Goal: Information Seeking & Learning: Check status

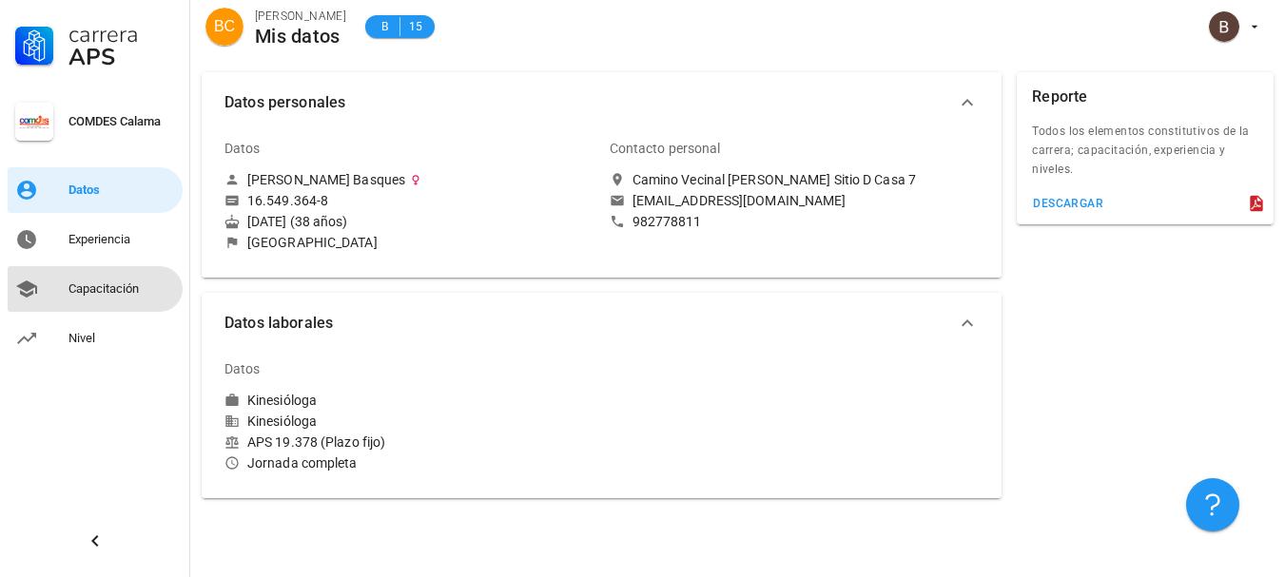
click at [95, 282] on div "Capacitación" at bounding box center [121, 289] width 107 height 15
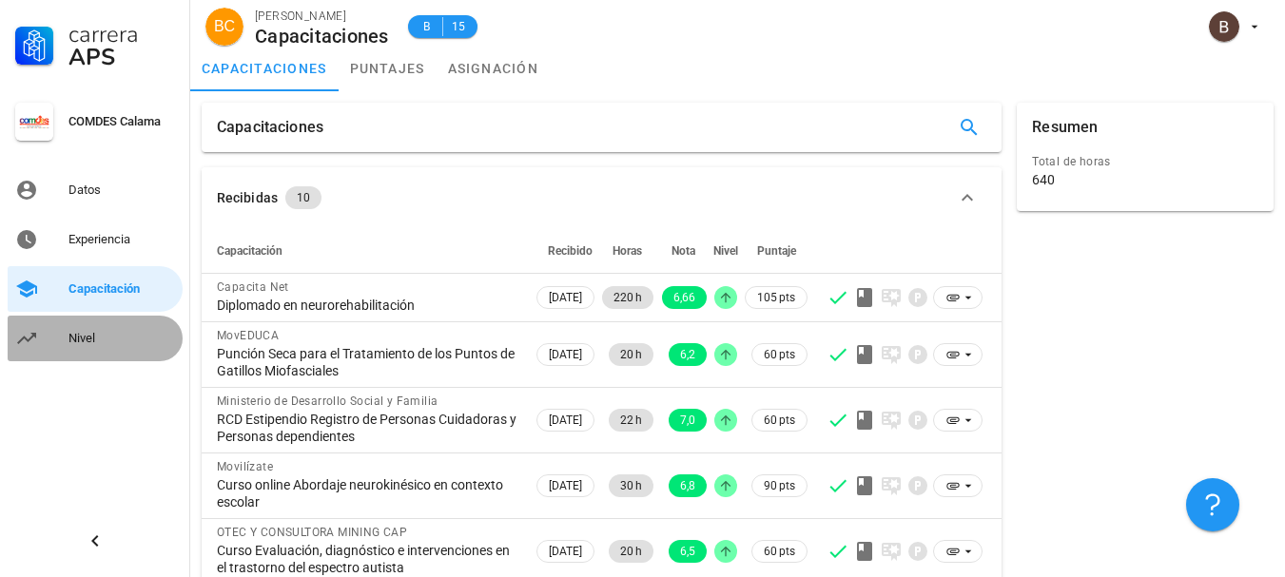
click at [93, 336] on div "Nivel" at bounding box center [121, 338] width 107 height 15
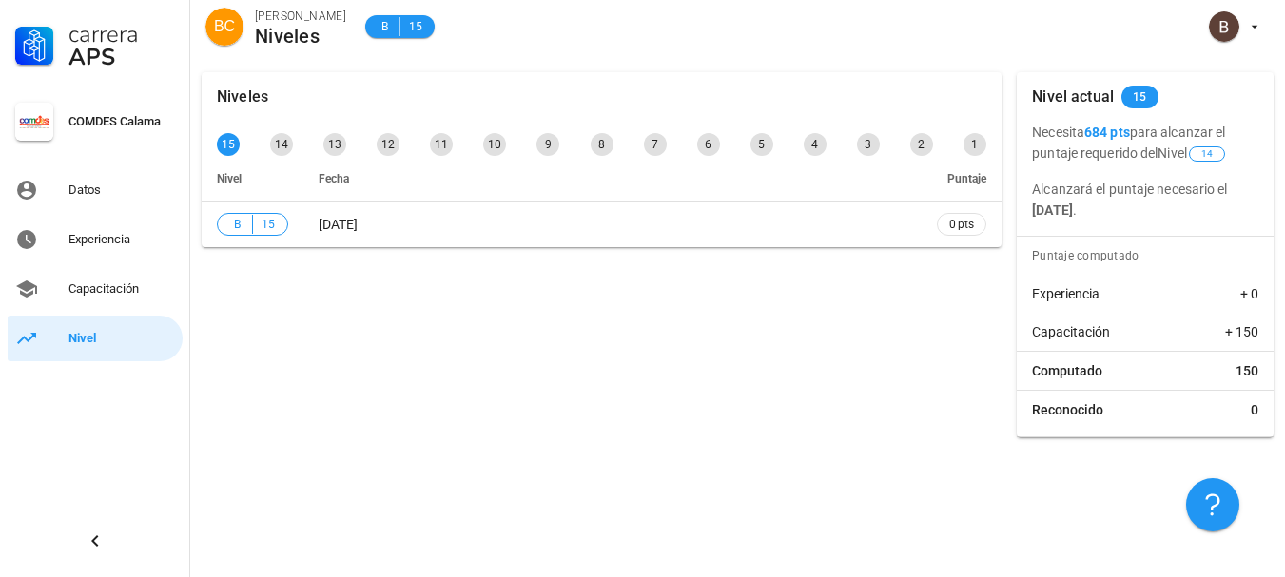
drag, startPoint x: 1086, startPoint y: 130, endPoint x: 1136, endPoint y: 140, distance: 50.4
click at [1136, 140] on p "Necesita 684 pts para alcanzar el puntaje requerido del Nivel 14" at bounding box center [1145, 143] width 226 height 42
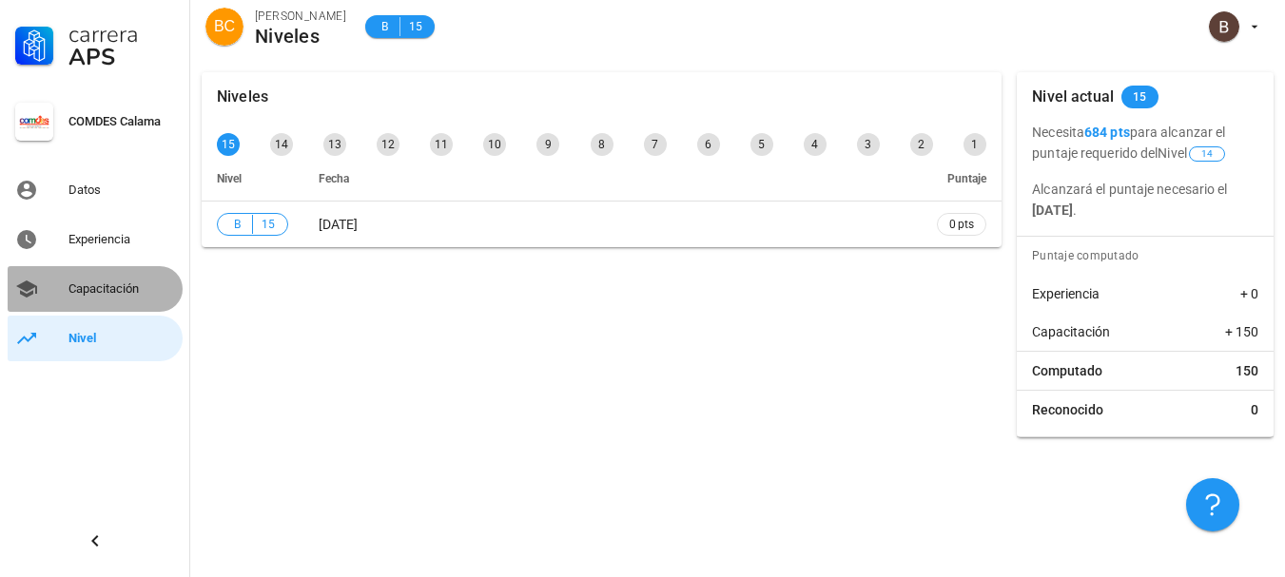
click at [94, 297] on div "Capacitación" at bounding box center [121, 289] width 107 height 30
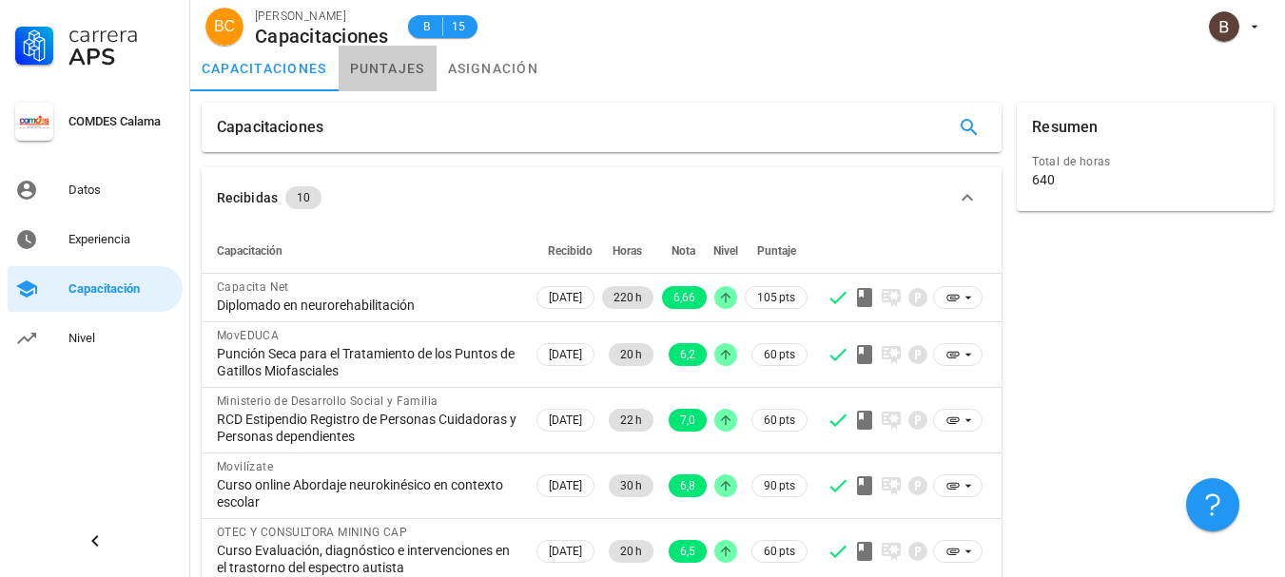
click at [389, 71] on link "puntajes" at bounding box center [388, 69] width 98 height 46
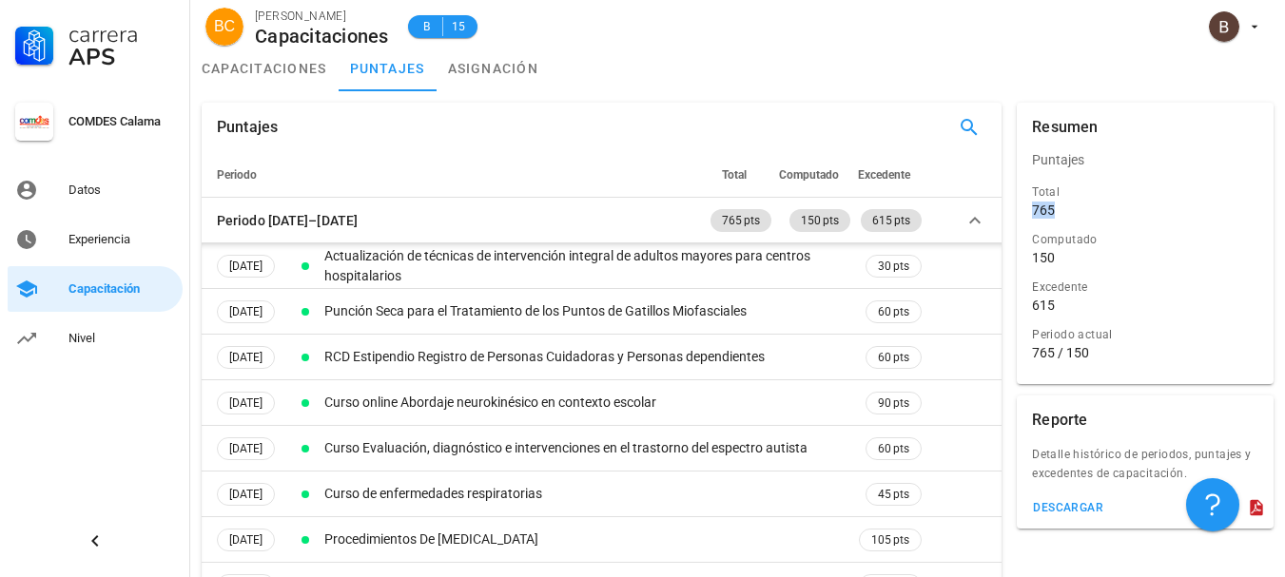
drag, startPoint x: 1066, startPoint y: 210, endPoint x: 1030, endPoint y: 208, distance: 36.2
click at [1030, 208] on div "Total 765" at bounding box center [1145, 203] width 234 height 48
click at [72, 342] on div "Nivel" at bounding box center [121, 338] width 107 height 15
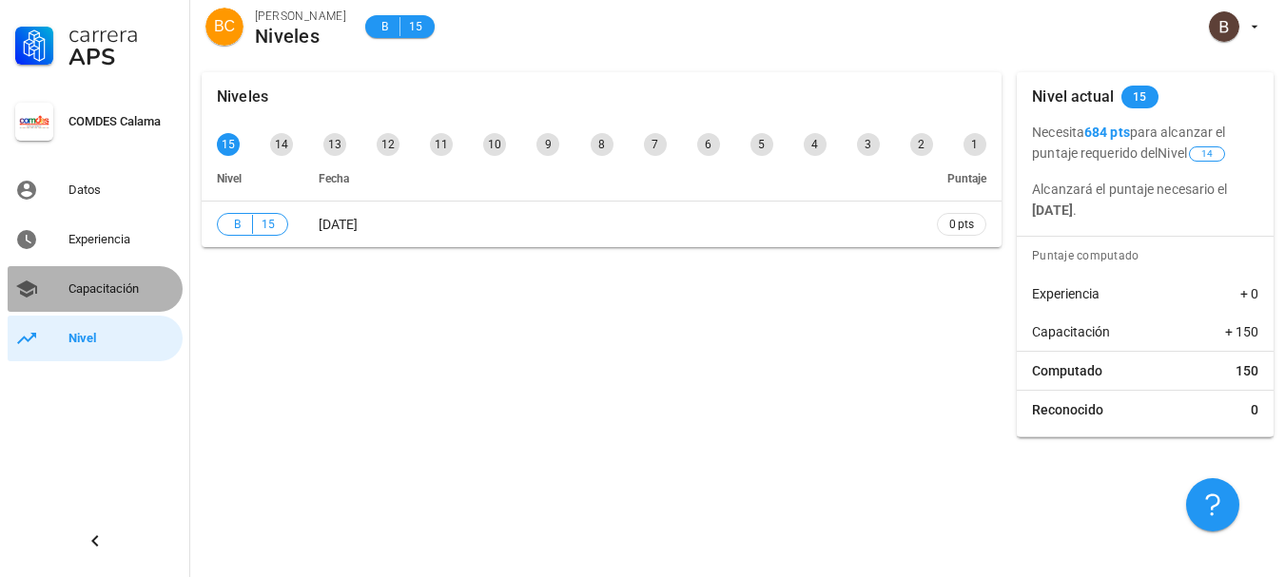
click at [102, 293] on div "Capacitación" at bounding box center [121, 289] width 107 height 15
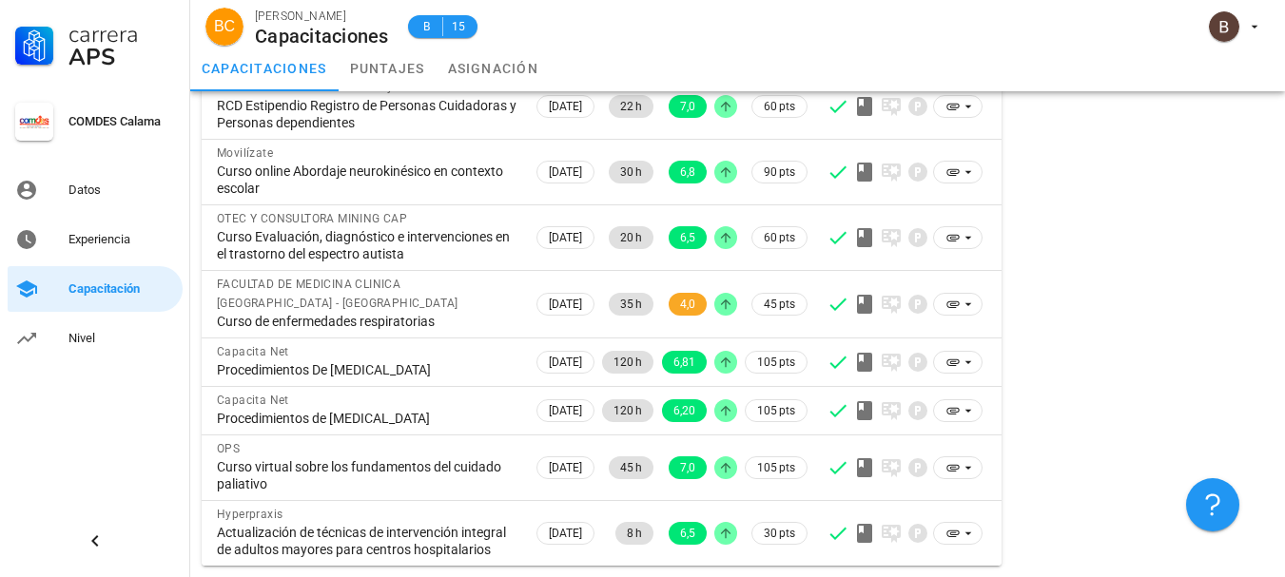
scroll to position [14, 0]
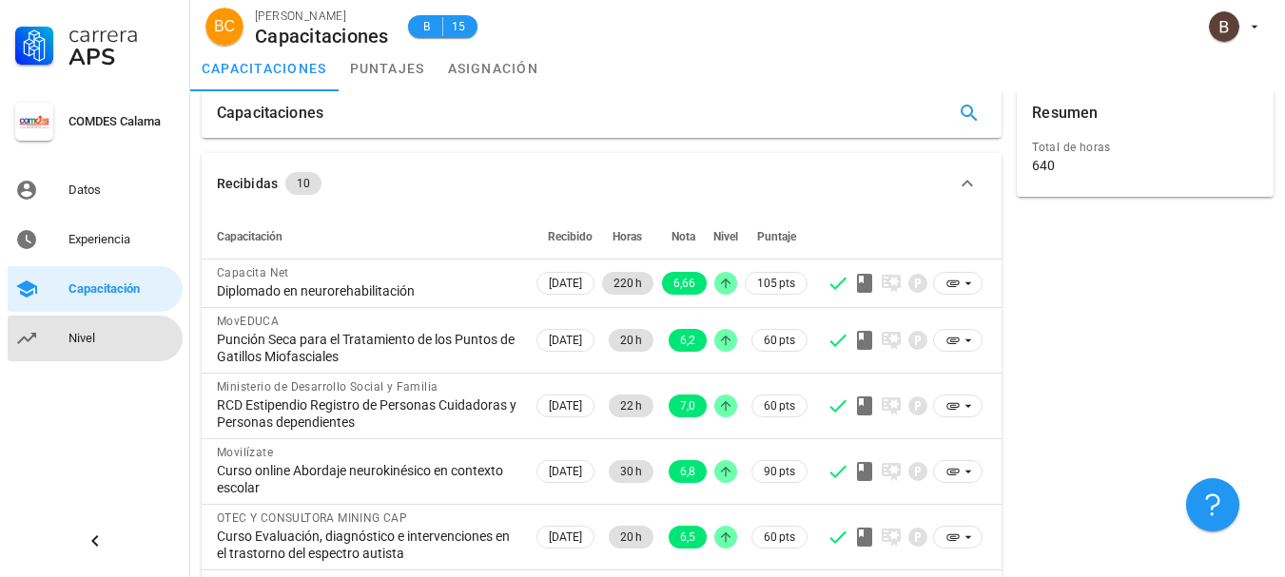
click at [84, 320] on link "Nivel" at bounding box center [95, 339] width 175 height 46
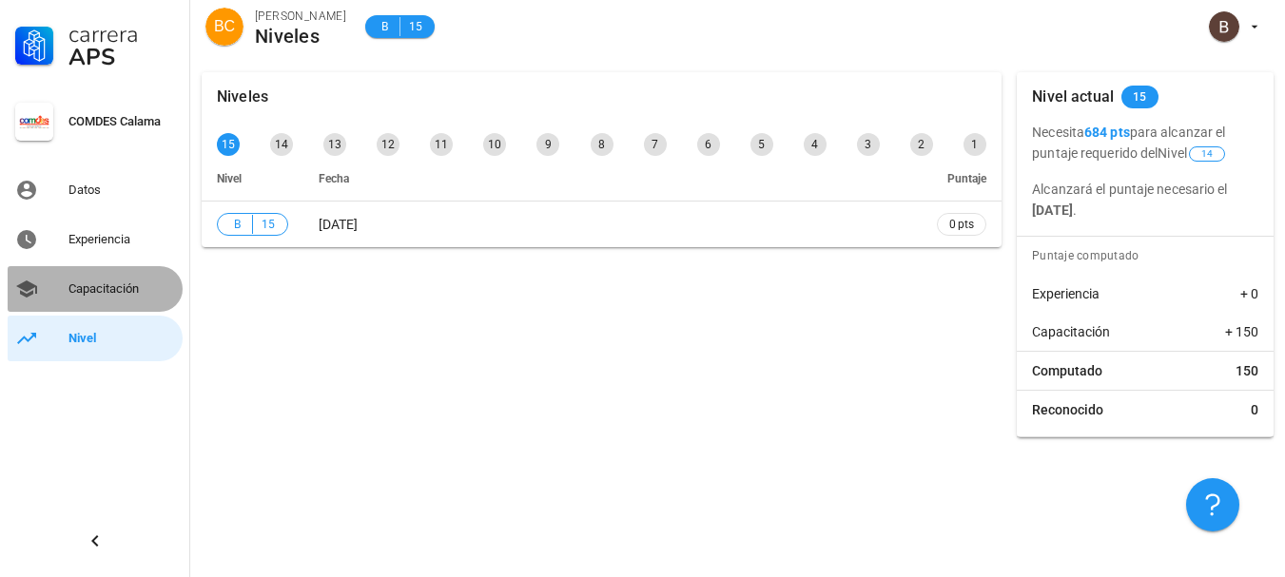
click at [105, 296] on div "Capacitación" at bounding box center [121, 289] width 107 height 30
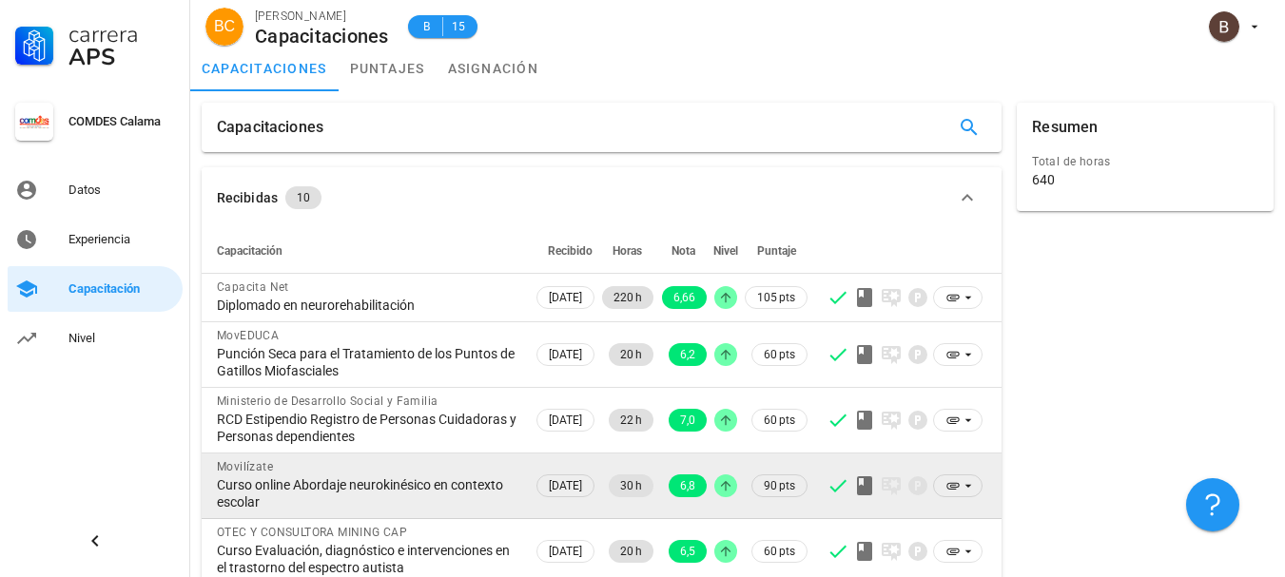
click at [248, 507] on div "Curso online Abordaje neurokinésico en contexto escolar" at bounding box center [367, 494] width 301 height 34
